Goal: Navigation & Orientation: Find specific page/section

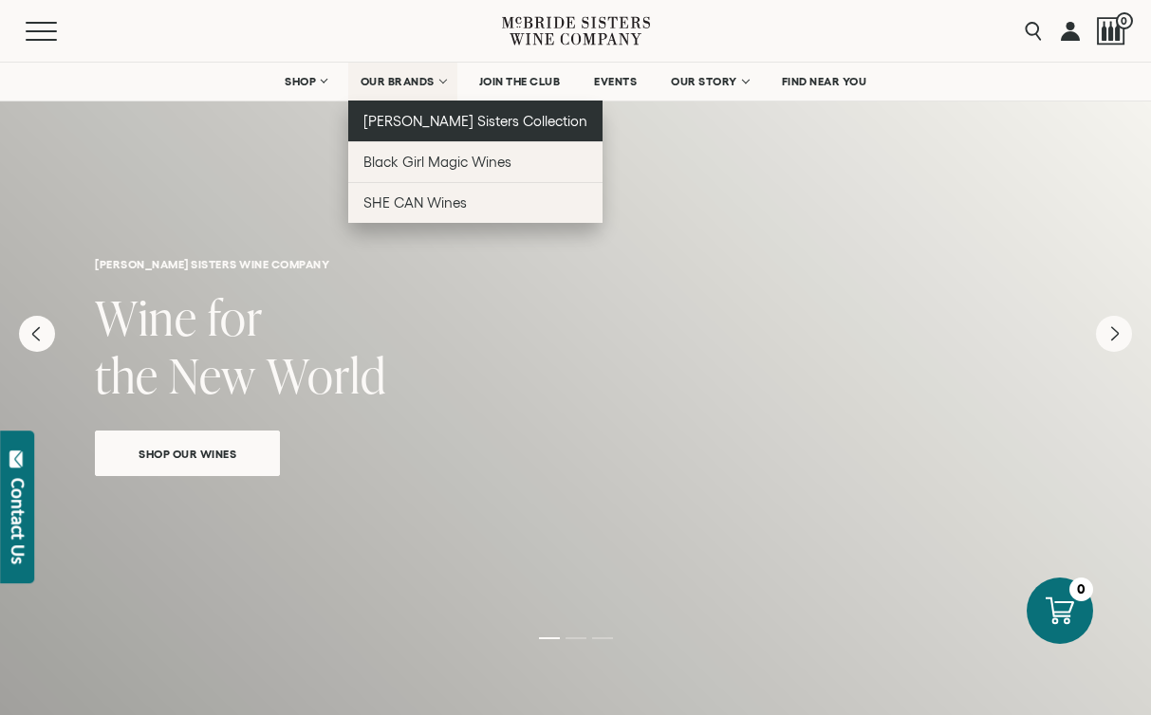
click at [421, 115] on span "[PERSON_NAME] Sisters Collection" at bounding box center [475, 121] width 225 height 16
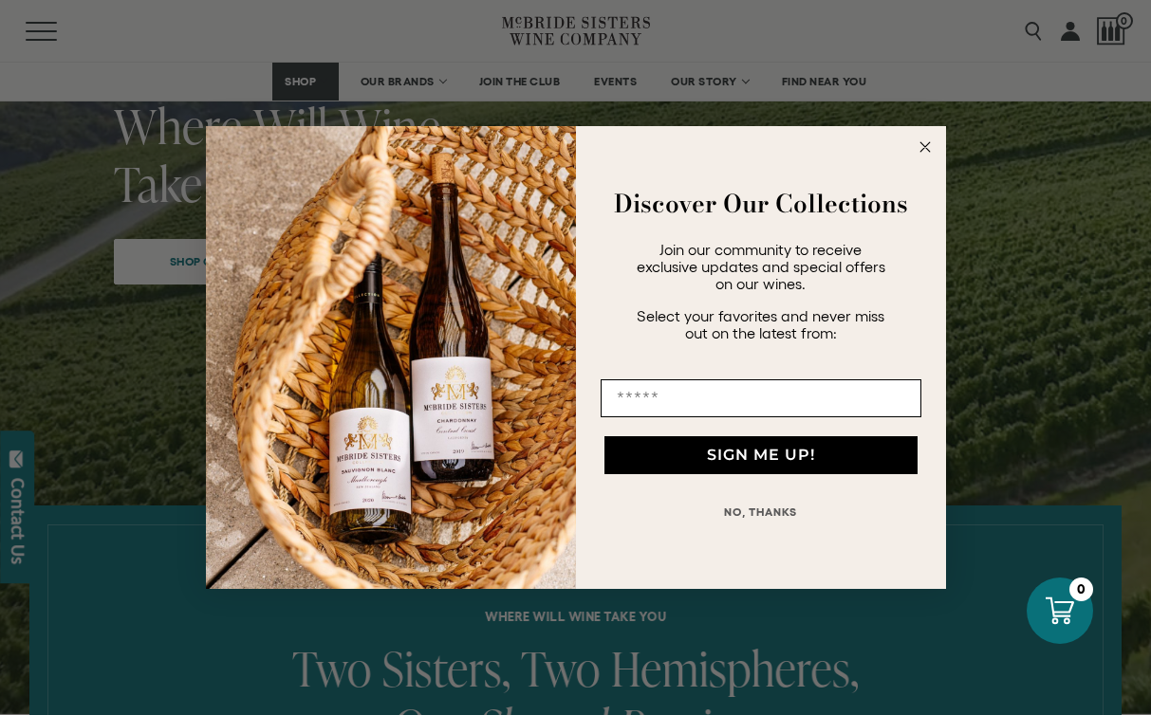
scroll to position [305, 0]
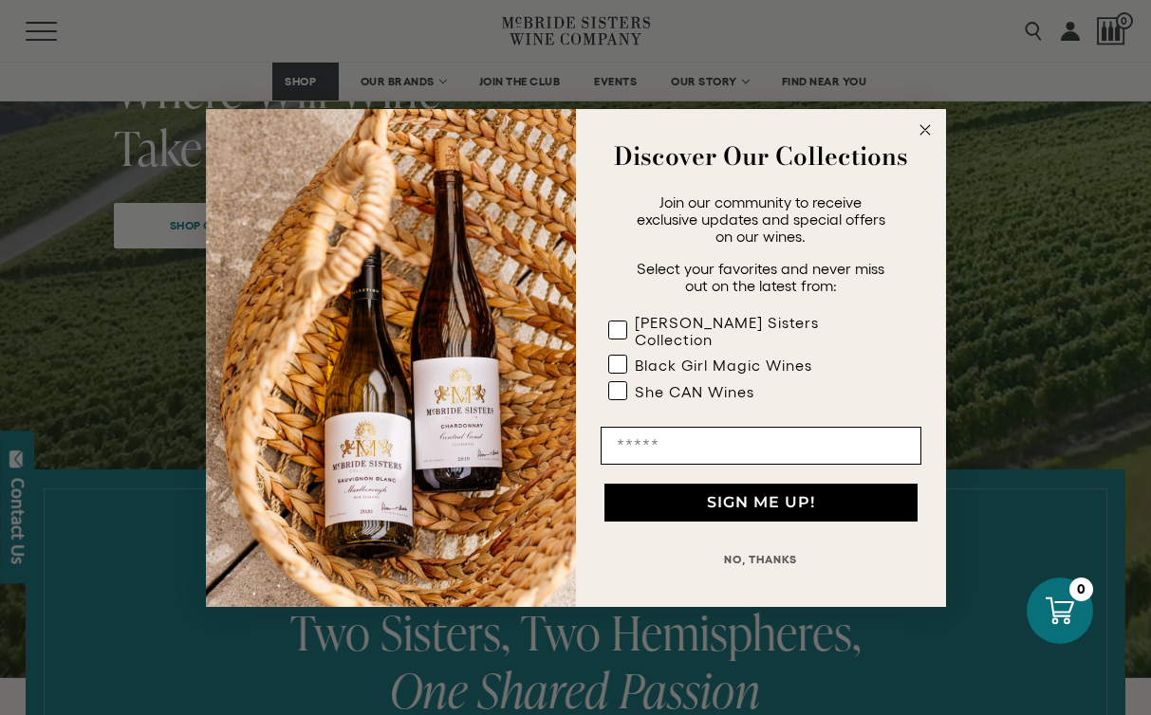
click at [922, 134] on circle "Close dialog" at bounding box center [925, 130] width 22 height 22
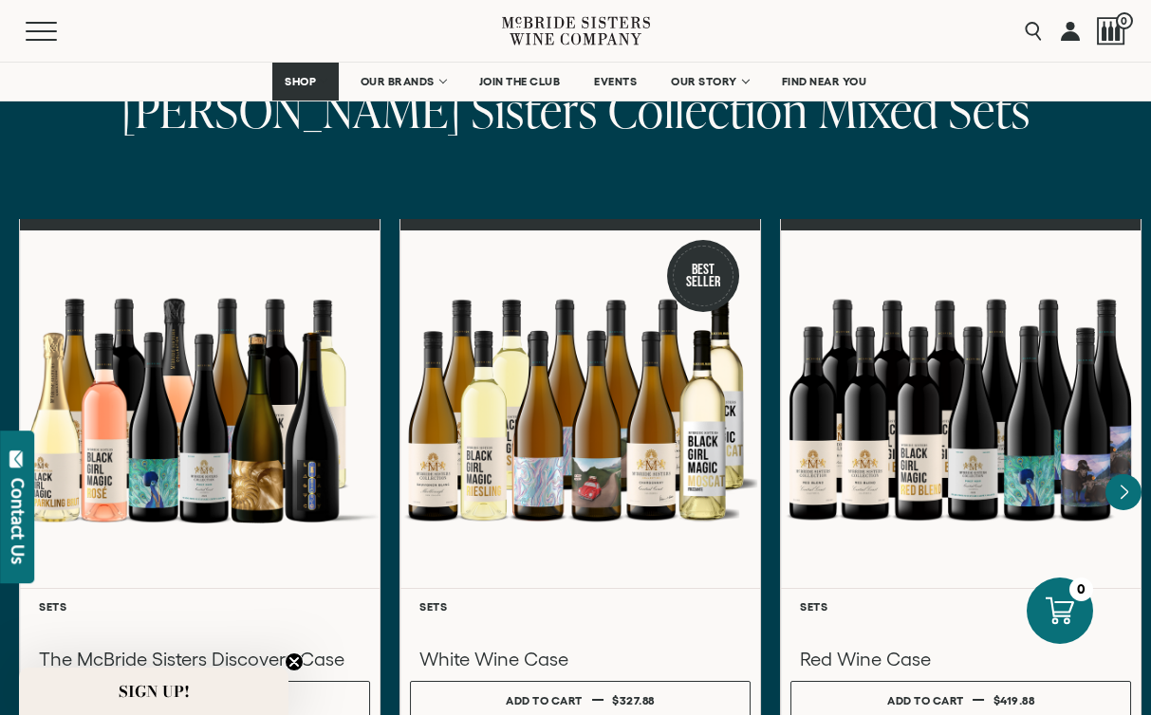
scroll to position [5773, 0]
